Goal: Information Seeking & Learning: Learn about a topic

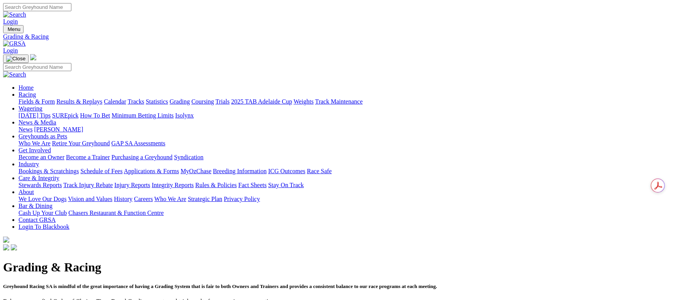
click at [55, 98] on link "Fields & Form" at bounding box center [37, 101] width 36 height 7
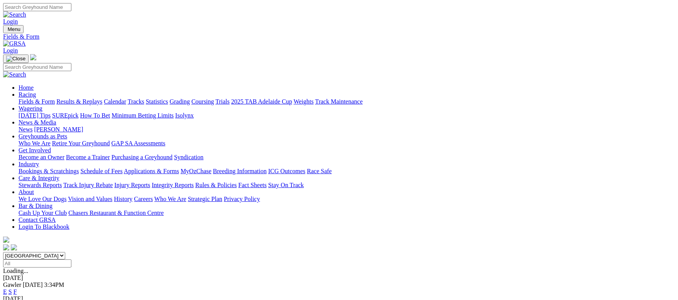
click at [126, 98] on link "Calendar" at bounding box center [115, 101] width 22 height 7
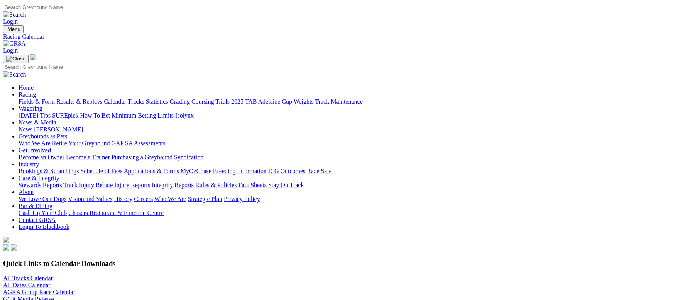
click at [53, 275] on link "All Tracks Calendar" at bounding box center [28, 278] width 50 height 7
click at [51, 98] on link "Fields & Form" at bounding box center [37, 101] width 36 height 7
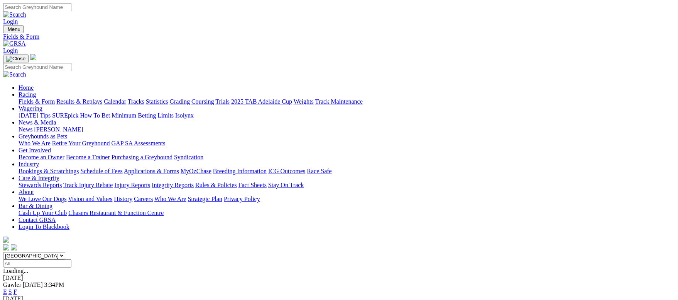
click at [17, 288] on link "F" at bounding box center [15, 291] width 3 height 7
click at [48, 98] on link "Fields & Form" at bounding box center [37, 101] width 36 height 7
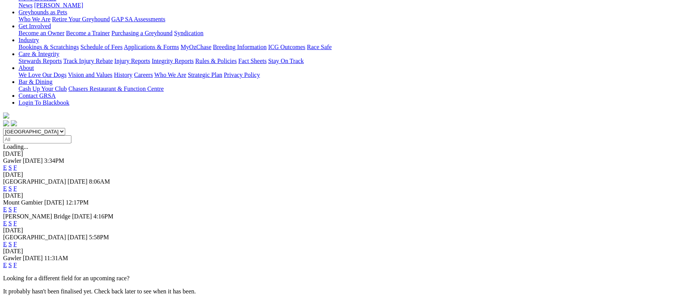
scroll to position [58, 0]
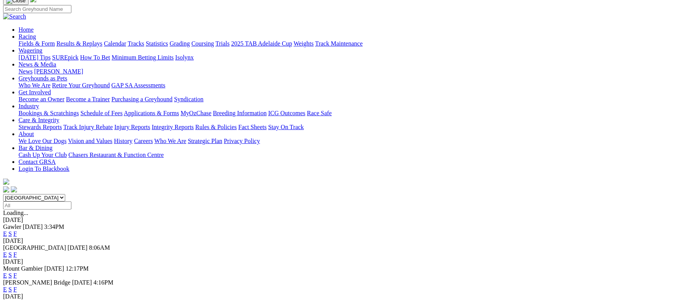
click at [17, 251] on link "F" at bounding box center [15, 254] width 3 height 7
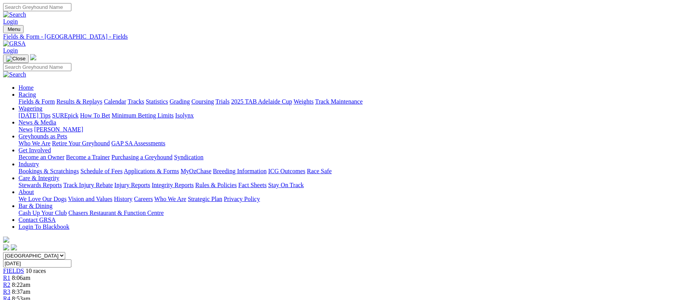
click at [55, 98] on link "Fields & Form" at bounding box center [37, 101] width 36 height 7
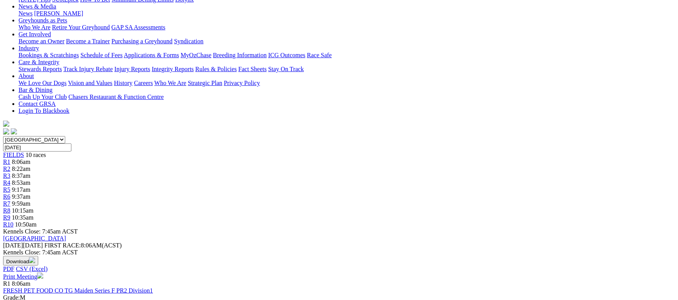
scroll to position [58, 0]
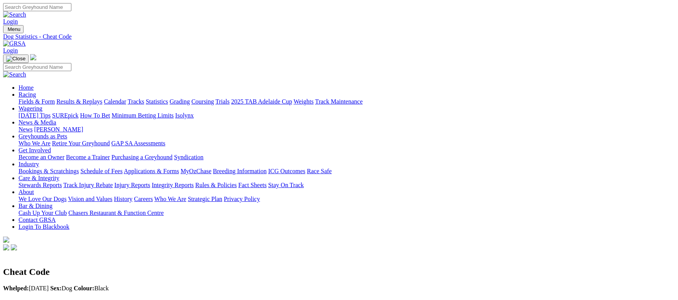
click at [53, 98] on link "Fields & Form" at bounding box center [37, 101] width 36 height 7
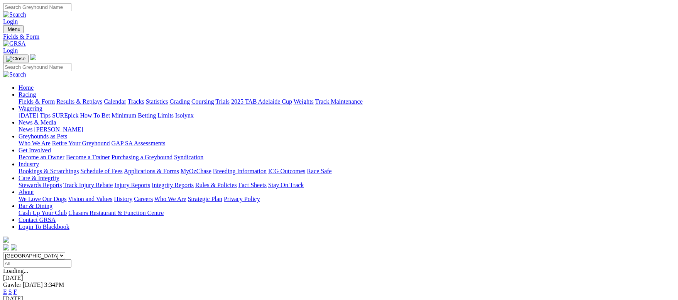
click at [184, 98] on div "Fields & Form Results & Replays Calendar Tracks Statistics Grading Coursing Tri…" at bounding box center [347, 101] width 657 height 7
click at [126, 98] on link "Calendar" at bounding box center [115, 101] width 22 height 7
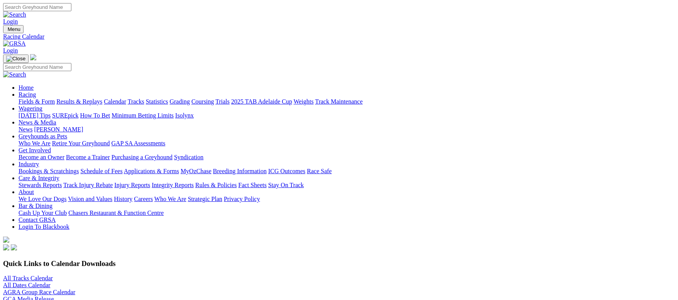
click at [53, 275] on link "All Tracks Calendar" at bounding box center [28, 278] width 50 height 7
